Goal: Obtain resource: Download file/media

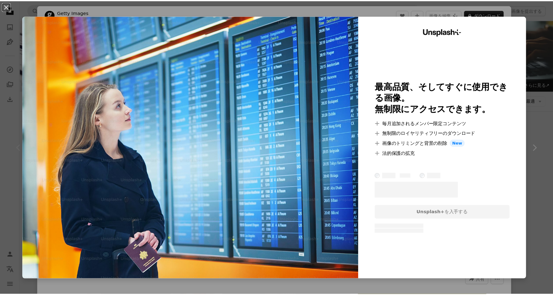
scroll to position [104, 0]
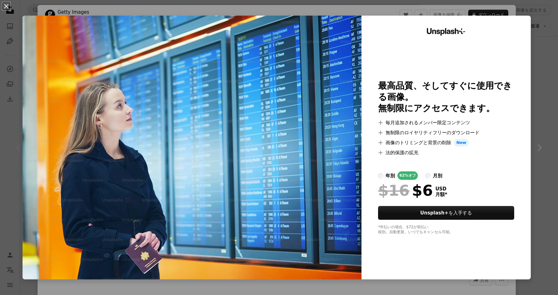
click at [537, 26] on div "An X shape Unsplash+ 最高品質、そしてすぐに使用できる画像。 無制限にアクセスできます。 A plus sign 毎月追加されるメンバー限…" at bounding box center [279, 147] width 558 height 295
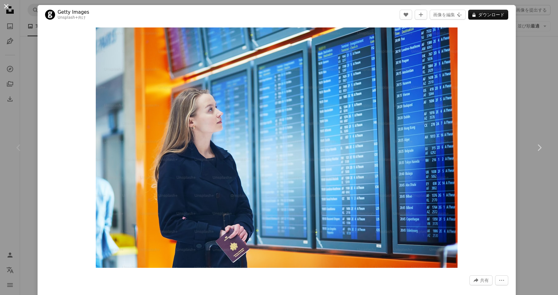
click at [3, 8] on button "An X shape" at bounding box center [7, 7] width 8 height 8
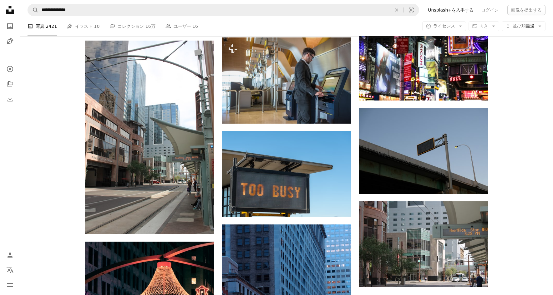
scroll to position [678, 0]
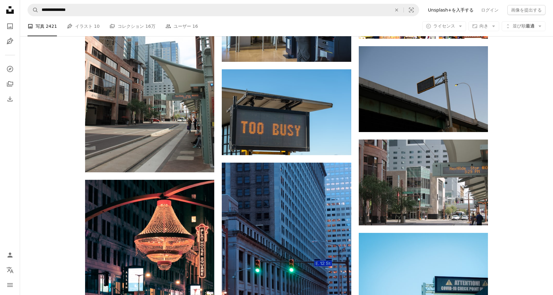
click at [54, 91] on div "Plus sign for Unsplash+ A heart A plus sign Getty Images Unsplash+ 向け A lock ダウ…" at bounding box center [286, 80] width 533 height 1196
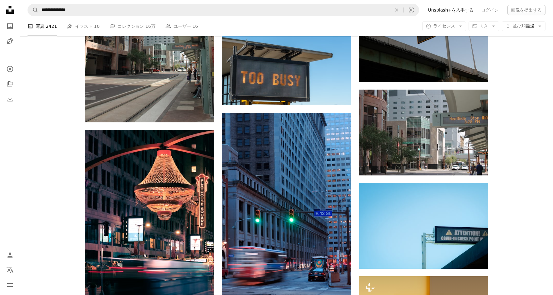
scroll to position [782, 0]
